Goal: Information Seeking & Learning: Find specific fact

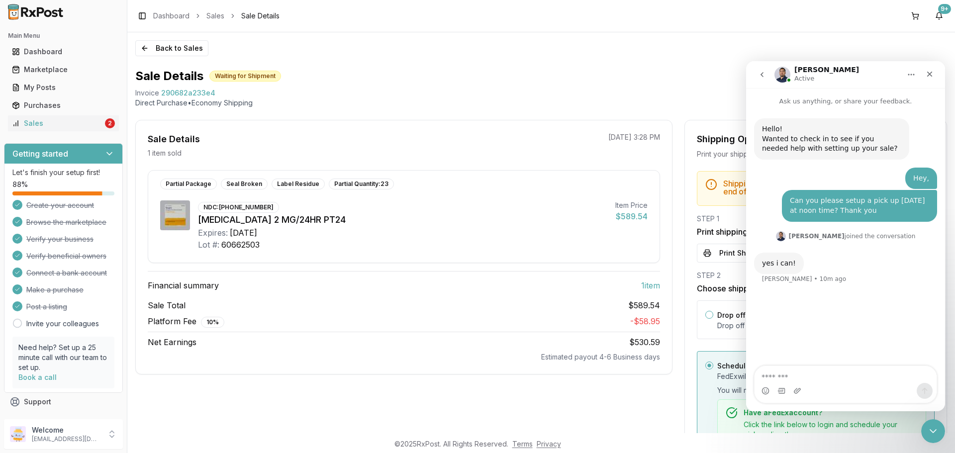
scroll to position [133, 0]
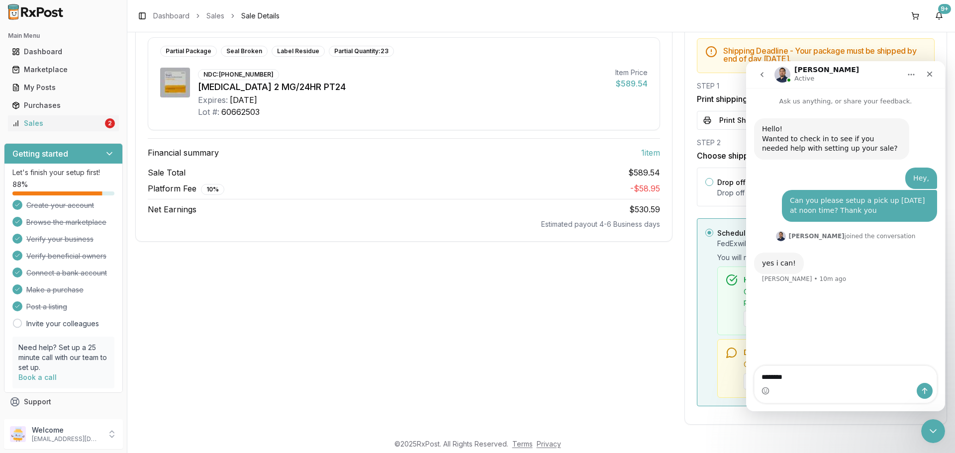
type textarea "*********"
click at [566, 356] on div "Sale Details 1 item sold [DATE] 3:28 PM Partial Package Seal Broken Label Resid…" at bounding box center [403, 206] width 537 height 438
click at [927, 76] on icon "Close" at bounding box center [929, 74] width 5 height 5
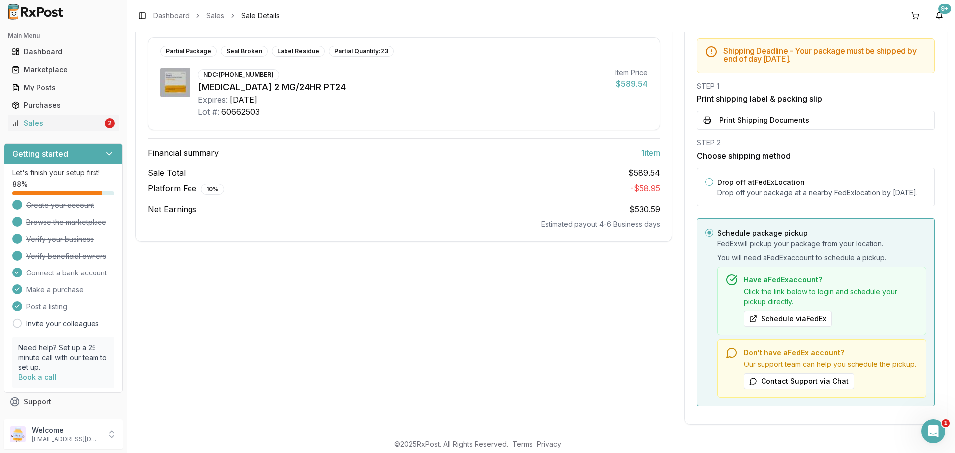
scroll to position [0, 0]
click at [52, 70] on div "Marketplace" at bounding box center [63, 70] width 103 height 10
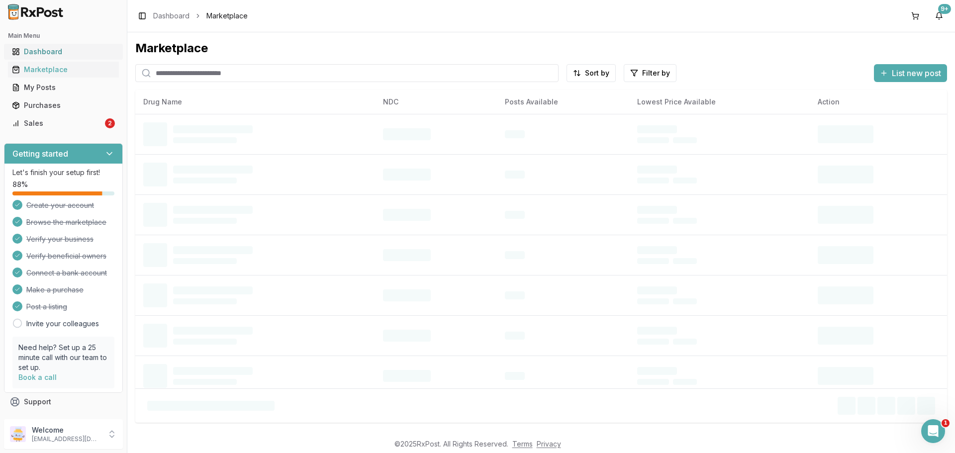
click at [53, 52] on div "Dashboard" at bounding box center [63, 52] width 103 height 10
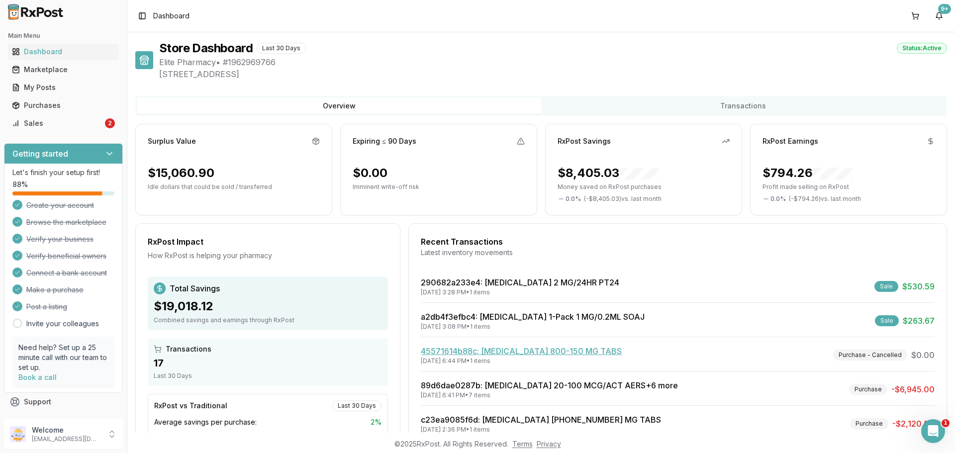
click at [500, 350] on link "45571614b88c : [MEDICAL_DATA] 800-150 MG TABS" at bounding box center [521, 351] width 201 height 10
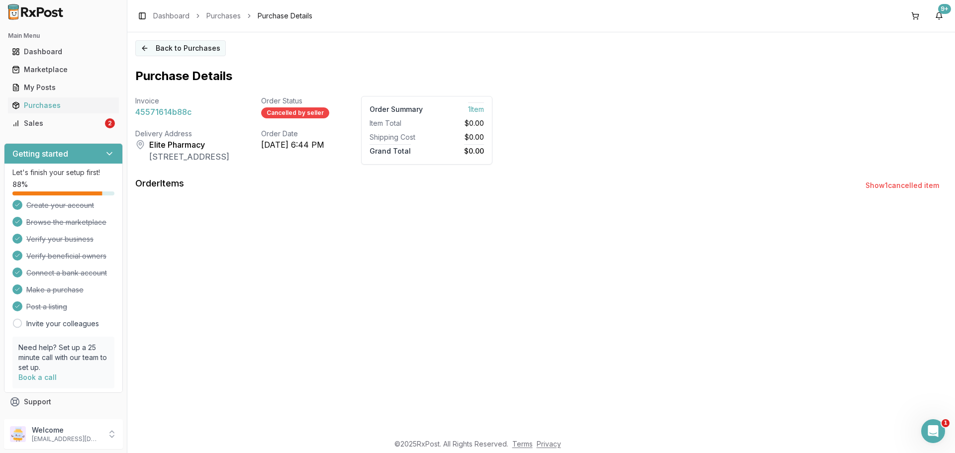
click at [165, 49] on button "Back to Purchases" at bounding box center [180, 48] width 90 height 16
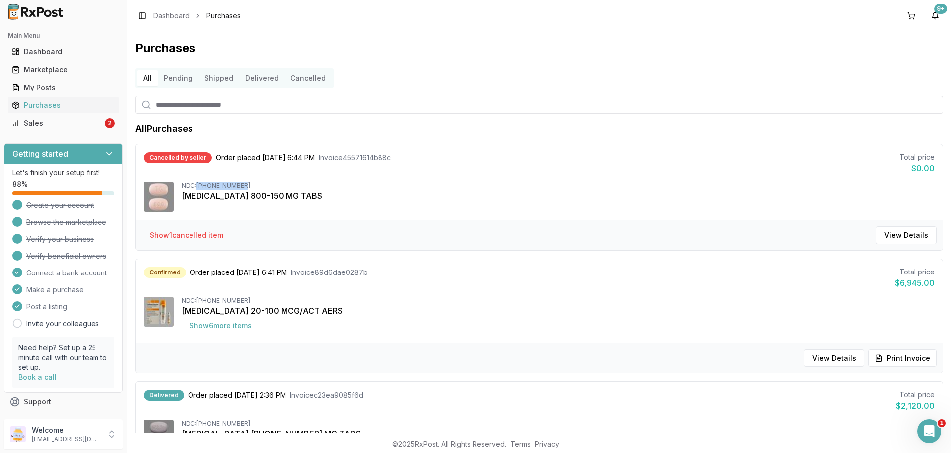
drag, startPoint x: 199, startPoint y: 187, endPoint x: 245, endPoint y: 182, distance: 46.0
click at [245, 182] on div "NDC: [PHONE_NUMBER]" at bounding box center [557, 186] width 753 height 8
click at [241, 185] on div "NDC: [PHONE_NUMBER]" at bounding box center [557, 186] width 753 height 8
drag, startPoint x: 247, startPoint y: 185, endPoint x: 201, endPoint y: 184, distance: 46.3
click at [201, 184] on div "NDC: [PHONE_NUMBER]" at bounding box center [557, 186] width 753 height 8
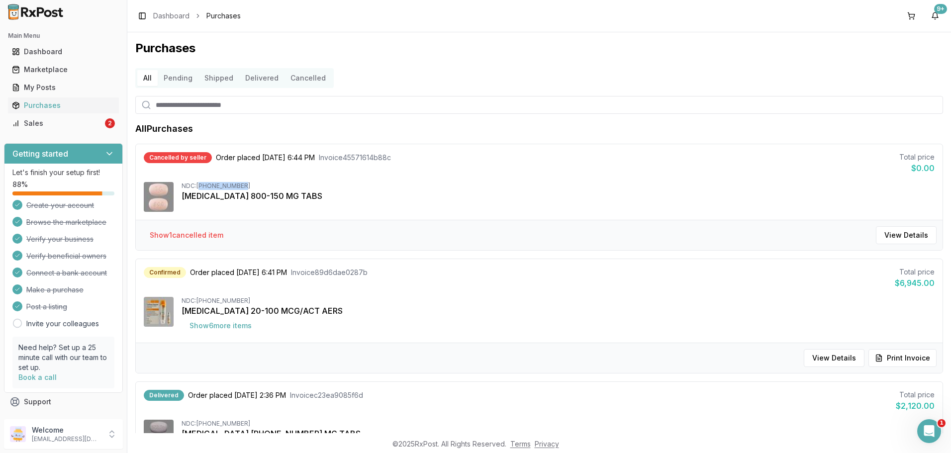
click at [201, 184] on div "NDC: [PHONE_NUMBER]" at bounding box center [557, 186] width 753 height 8
drag, startPoint x: 199, startPoint y: 186, endPoint x: 245, endPoint y: 183, distance: 45.3
click at [245, 183] on div "NDC: [PHONE_NUMBER]" at bounding box center [557, 186] width 753 height 8
drag, startPoint x: 197, startPoint y: 181, endPoint x: 252, endPoint y: 187, distance: 54.5
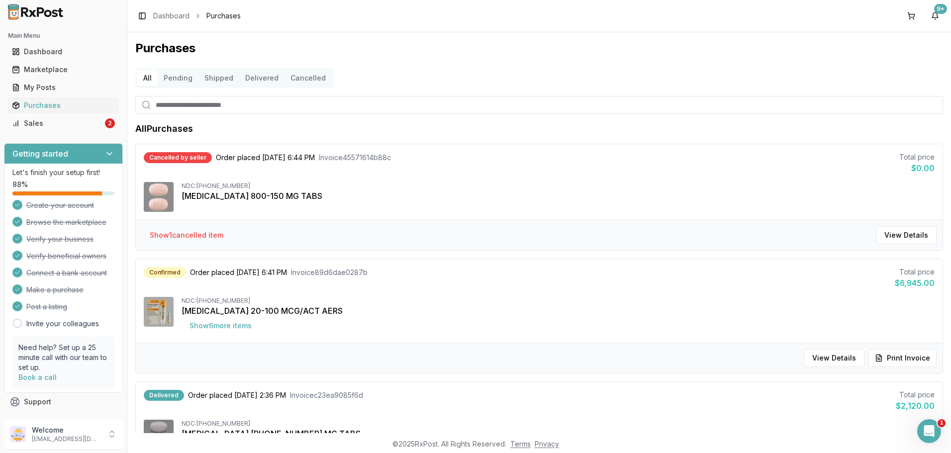
click at [252, 187] on div "NDC: [PHONE_NUMBER]" at bounding box center [557, 186] width 753 height 8
drag, startPoint x: 243, startPoint y: 187, endPoint x: 198, endPoint y: 183, distance: 44.4
click at [198, 183] on div "Cancelled by seller Order placed [DATE] 6:44 PM Invoice 45571614b88c Total pric…" at bounding box center [539, 182] width 806 height 76
copy div "[PHONE_NUMBER]"
click at [64, 72] on div "Marketplace" at bounding box center [63, 70] width 103 height 10
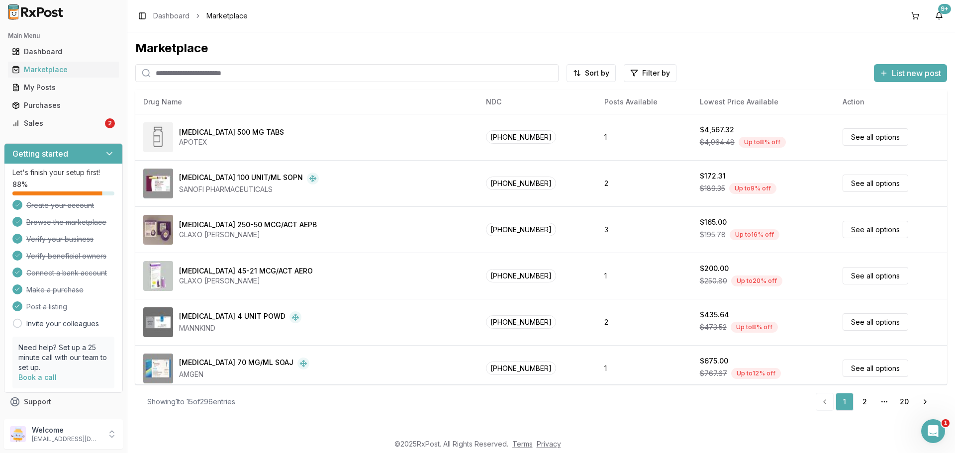
click at [196, 76] on input "search" at bounding box center [346, 73] width 423 height 18
paste input "**********"
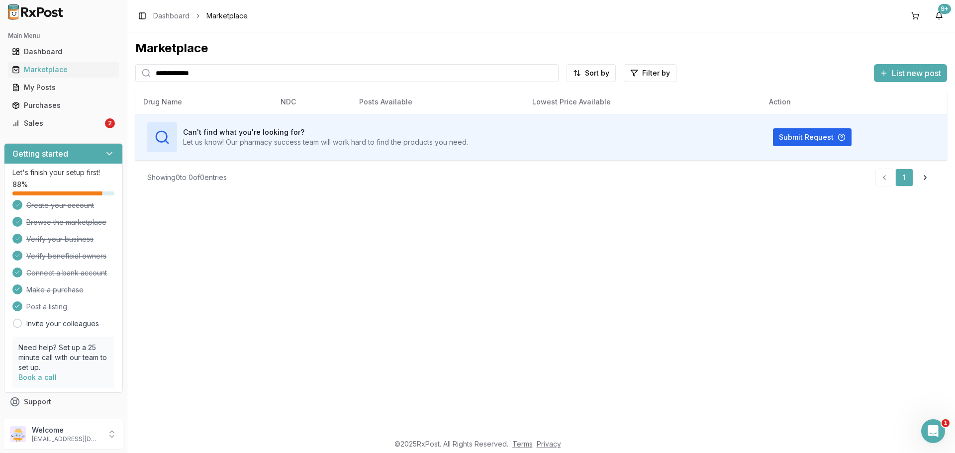
type input "**********"
